Goal: Information Seeking & Learning: Learn about a topic

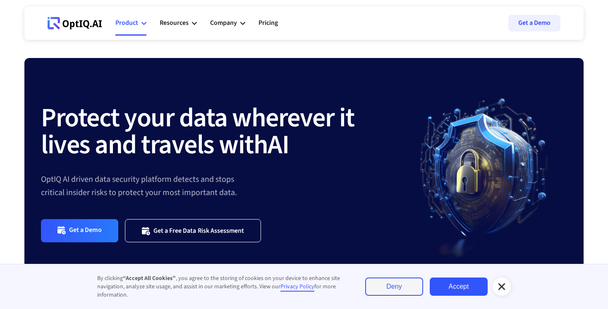
click at [139, 24] on div "Product" at bounding box center [130, 23] width 31 height 25
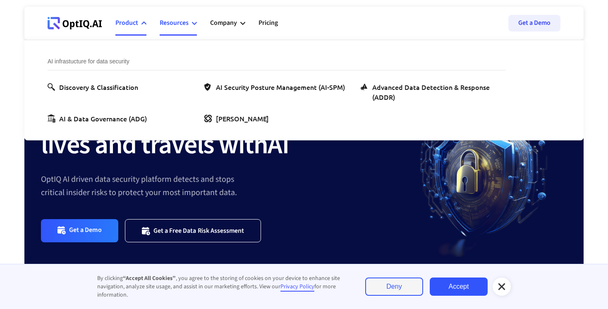
click at [196, 24] on icon at bounding box center [194, 23] width 5 height 5
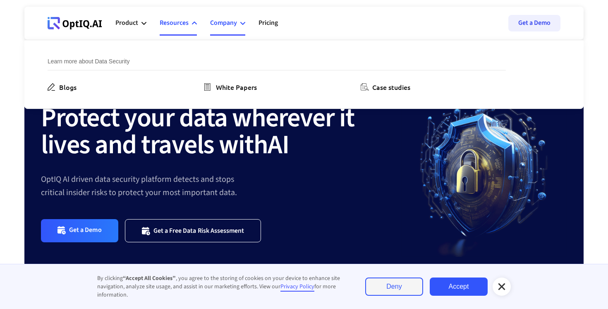
click at [245, 20] on div "Company" at bounding box center [227, 23] width 35 height 25
click at [272, 26] on link "Pricing" at bounding box center [268, 23] width 19 height 25
